Goal: Check status

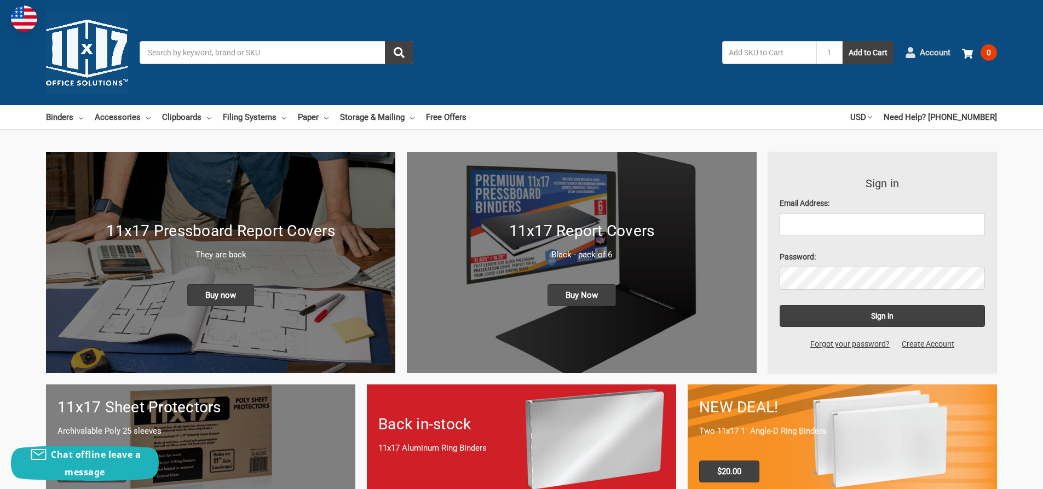
click at [941, 53] on span "Account" at bounding box center [935, 53] width 31 height 13
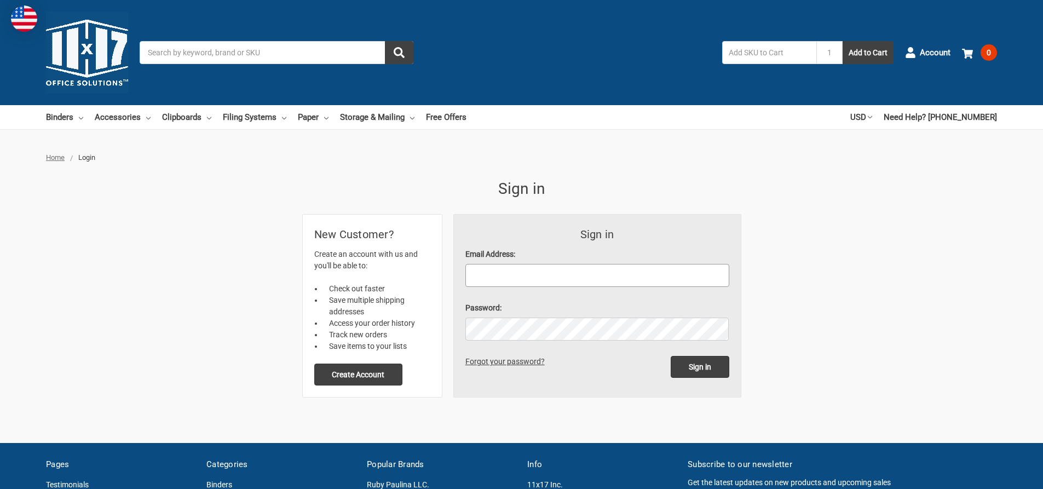
click at [517, 275] on input "Email Address:" at bounding box center [597, 275] width 264 height 23
type input "[EMAIL_ADDRESS][DOMAIN_NAME]"
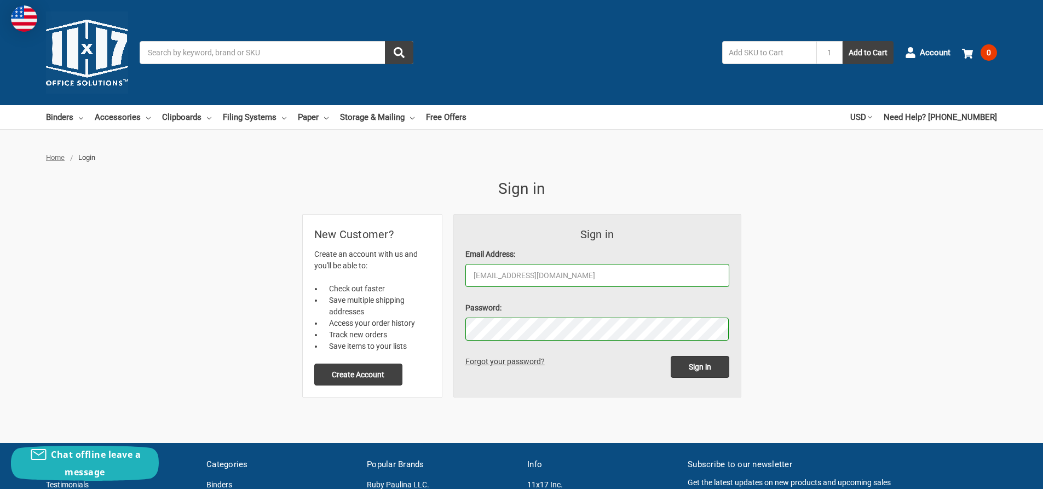
click at [671, 356] on input "Sign in" at bounding box center [700, 367] width 59 height 22
click at [699, 372] on input "Sign in" at bounding box center [700, 367] width 59 height 22
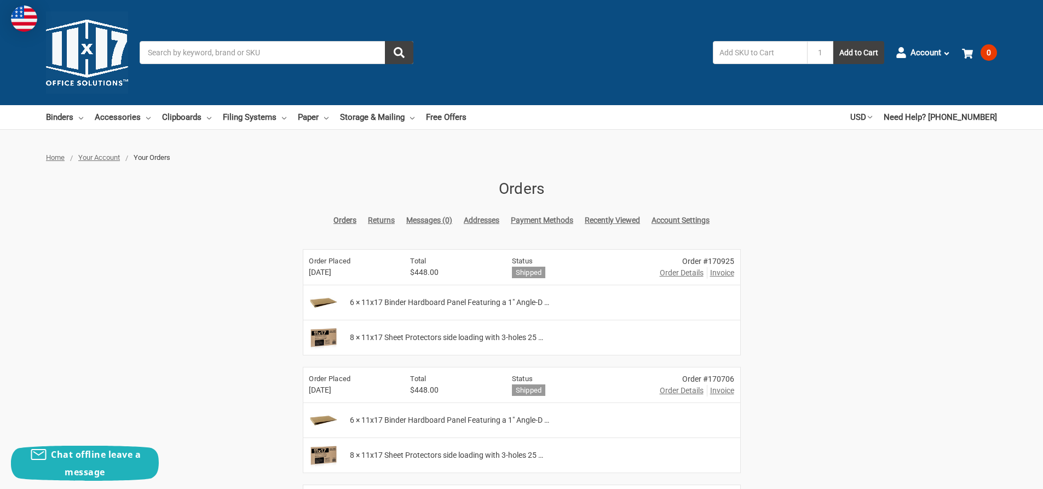
click at [723, 273] on span "Invoice" at bounding box center [722, 272] width 24 height 11
click at [947, 54] on use at bounding box center [946, 53] width 5 height 3
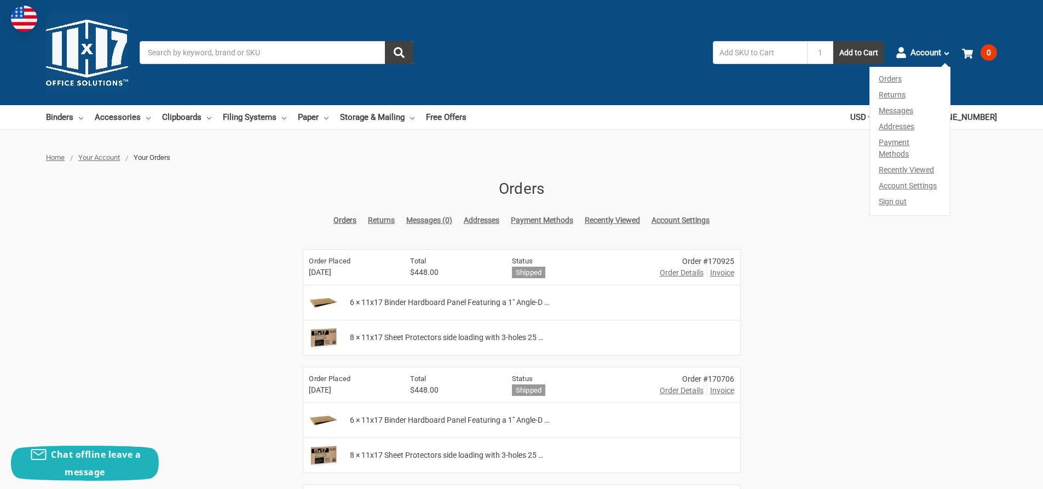
click at [894, 194] on link "Sign out" at bounding box center [910, 204] width 80 height 21
